Goal: Find specific page/section: Find specific page/section

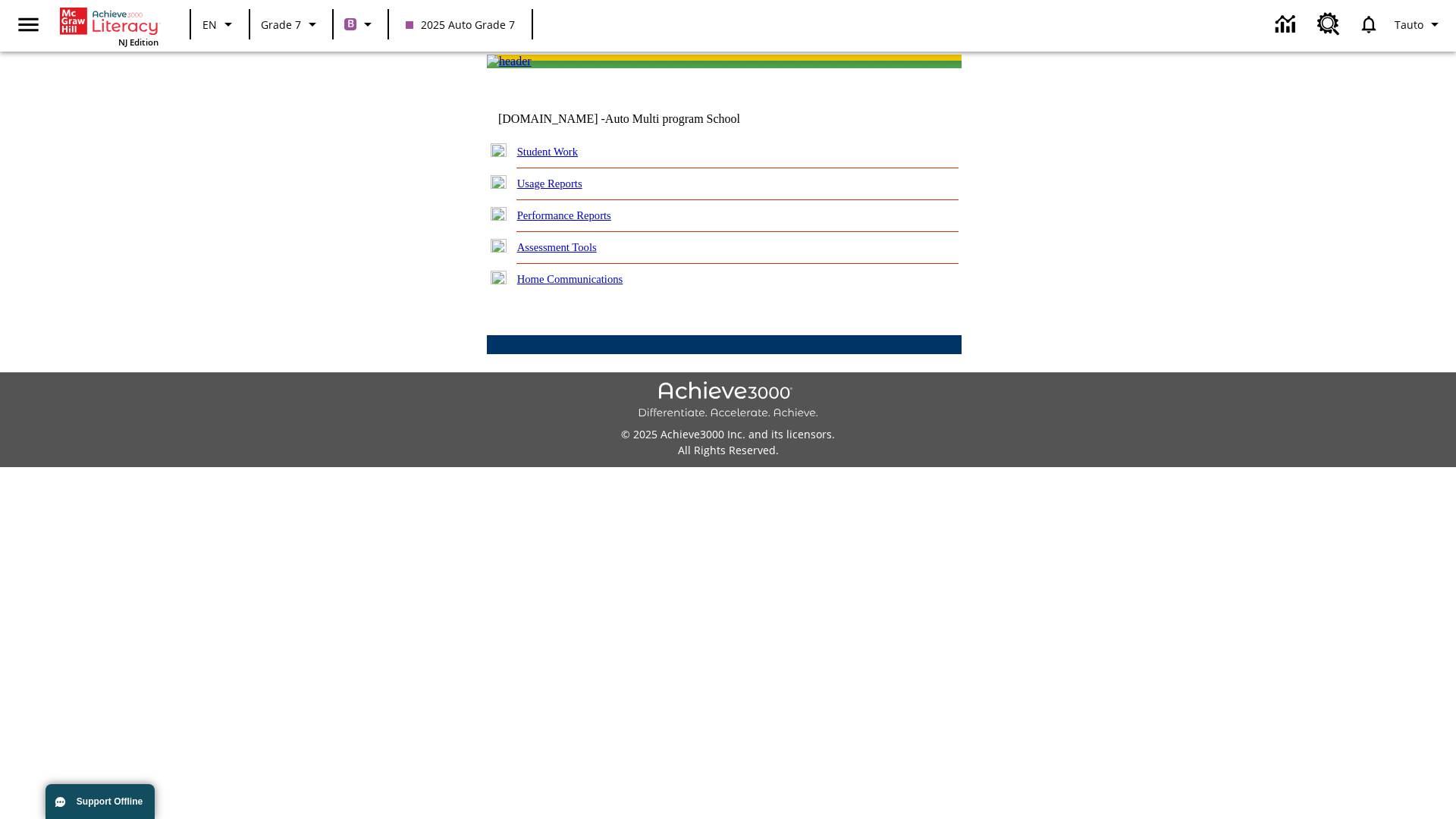
click at [557, 158] on link "Student Work" at bounding box center [547, 151] width 61 height 12
